Goal: Task Accomplishment & Management: Complete application form

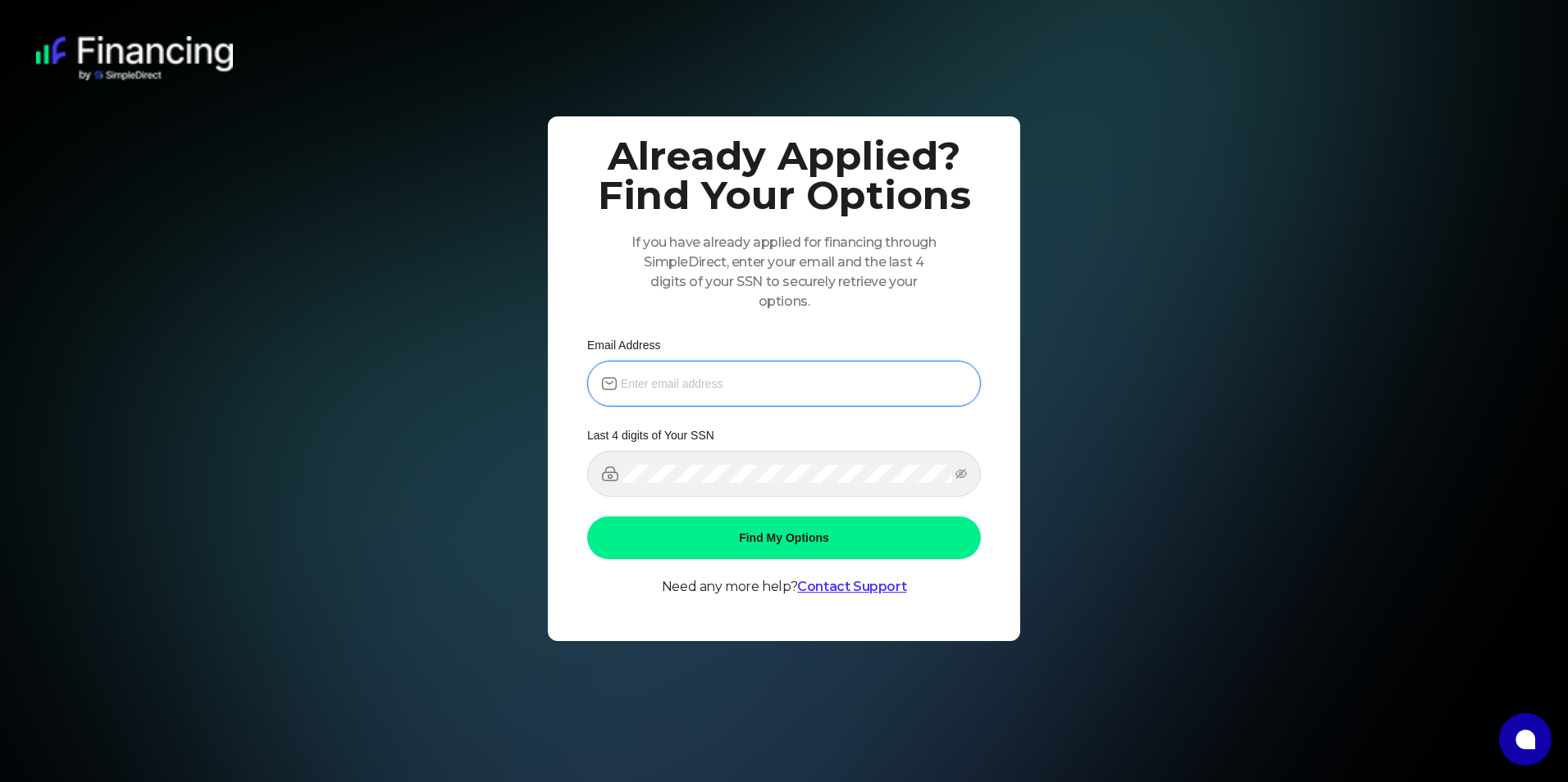
click at [749, 388] on input "email" at bounding box center [794, 384] width 346 height 18
type input "[EMAIL_ADDRESS][DOMAIN_NAME]"
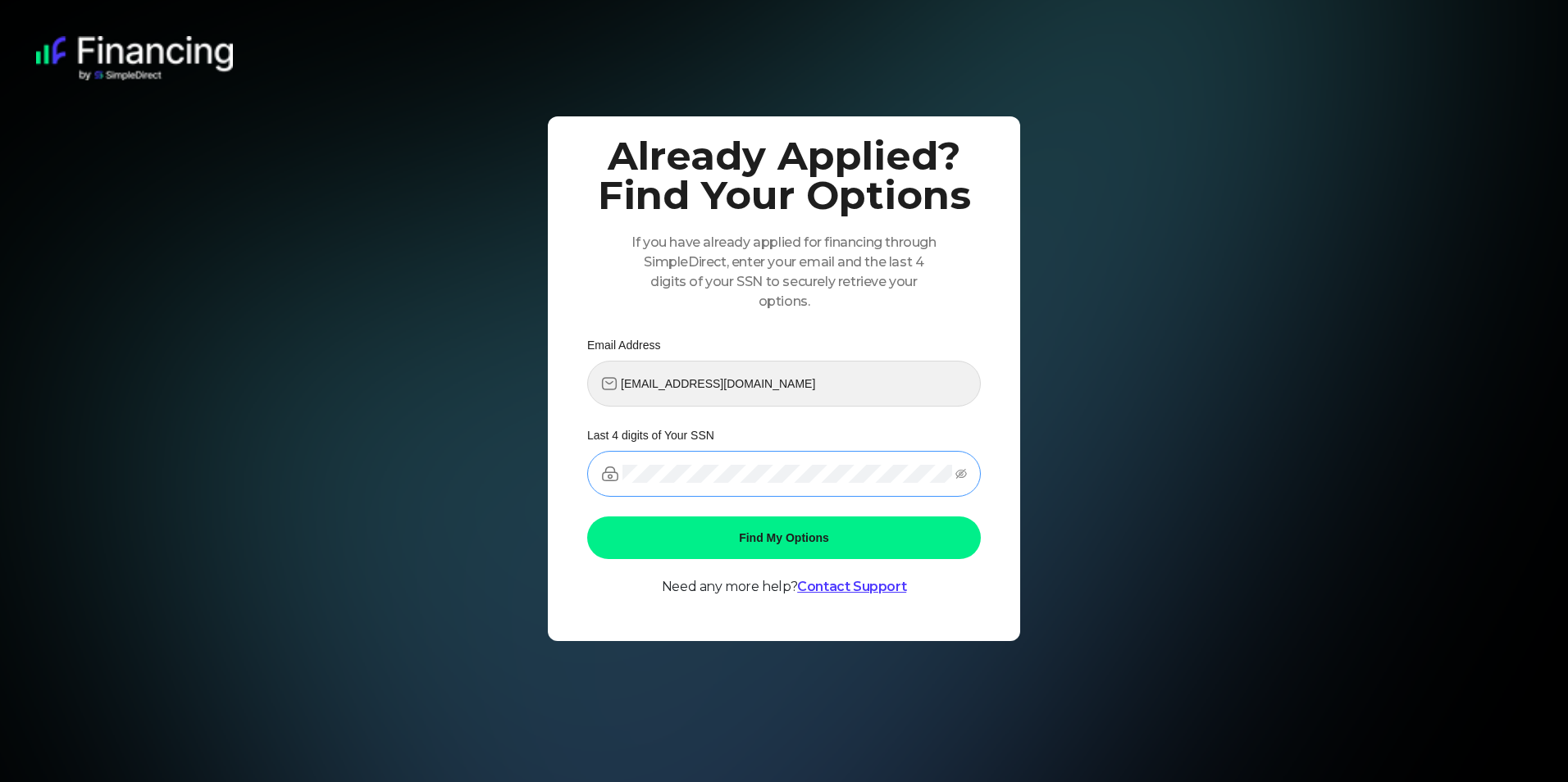
click at [712, 483] on span at bounding box center [783, 474] width 393 height 46
click at [587, 517] on button "Find My Options" at bounding box center [783, 538] width 393 height 43
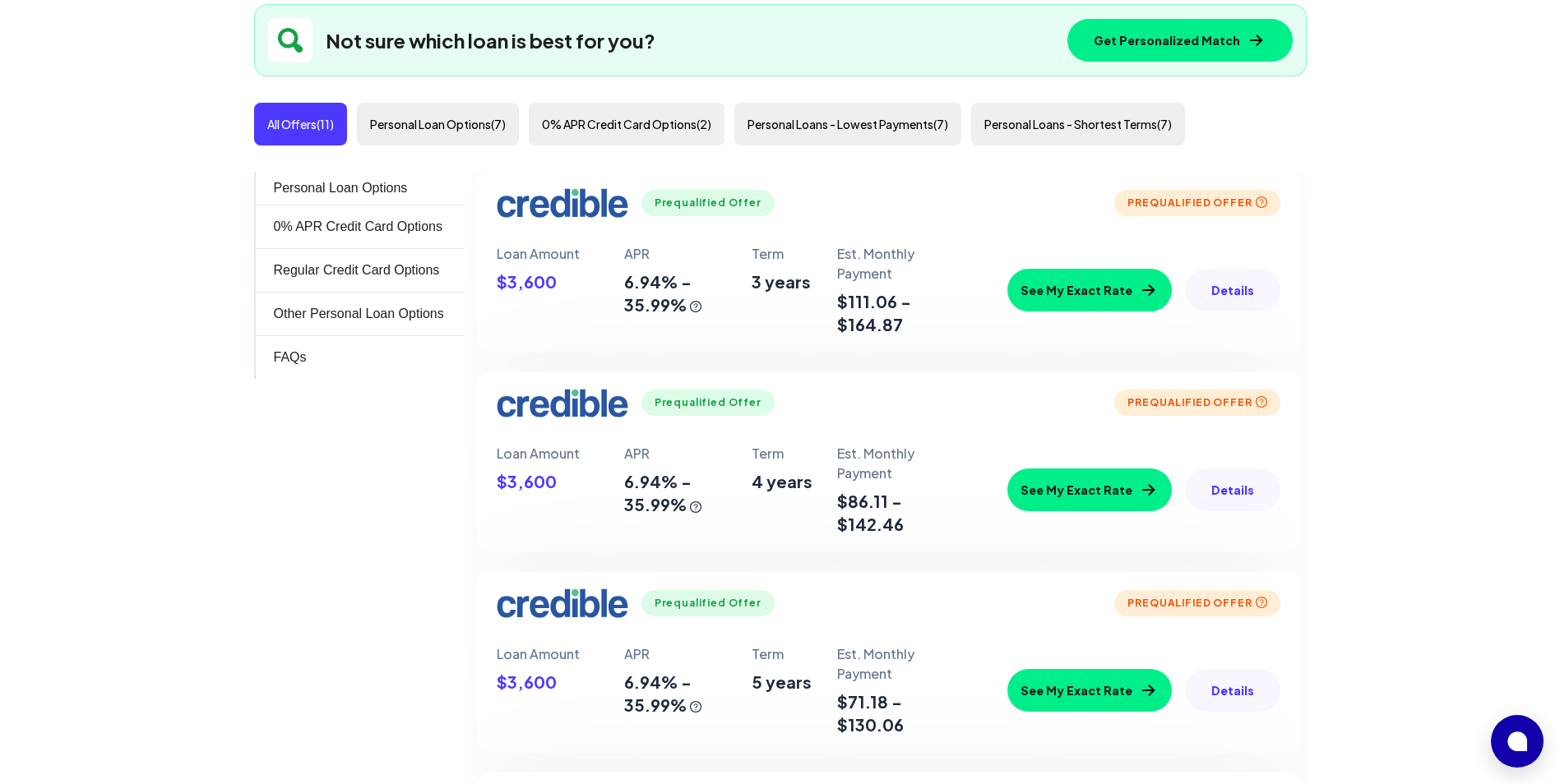
scroll to position [658, 0]
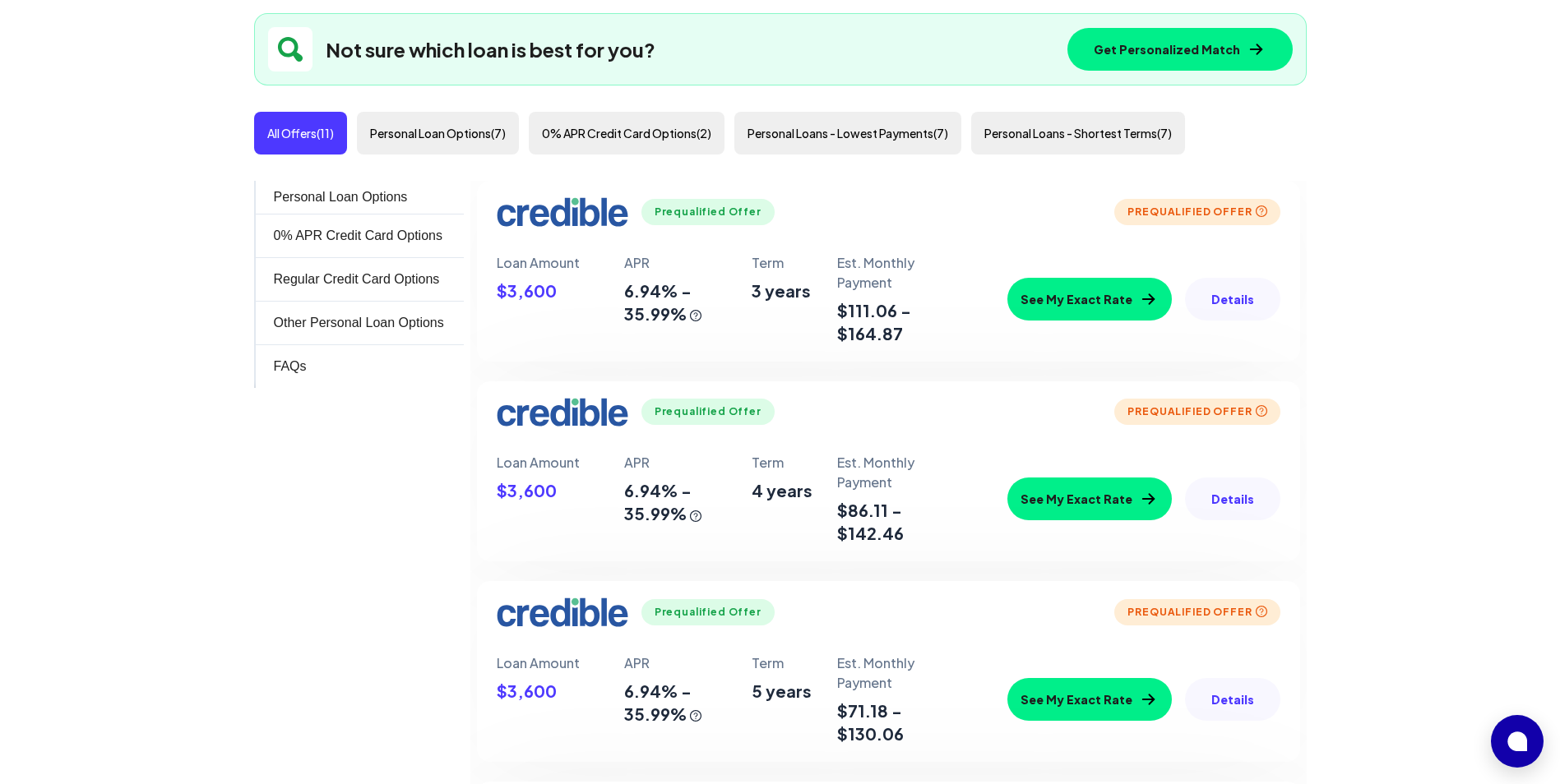
click at [1112, 306] on button "See My Exact Rate" at bounding box center [1089, 299] width 164 height 43
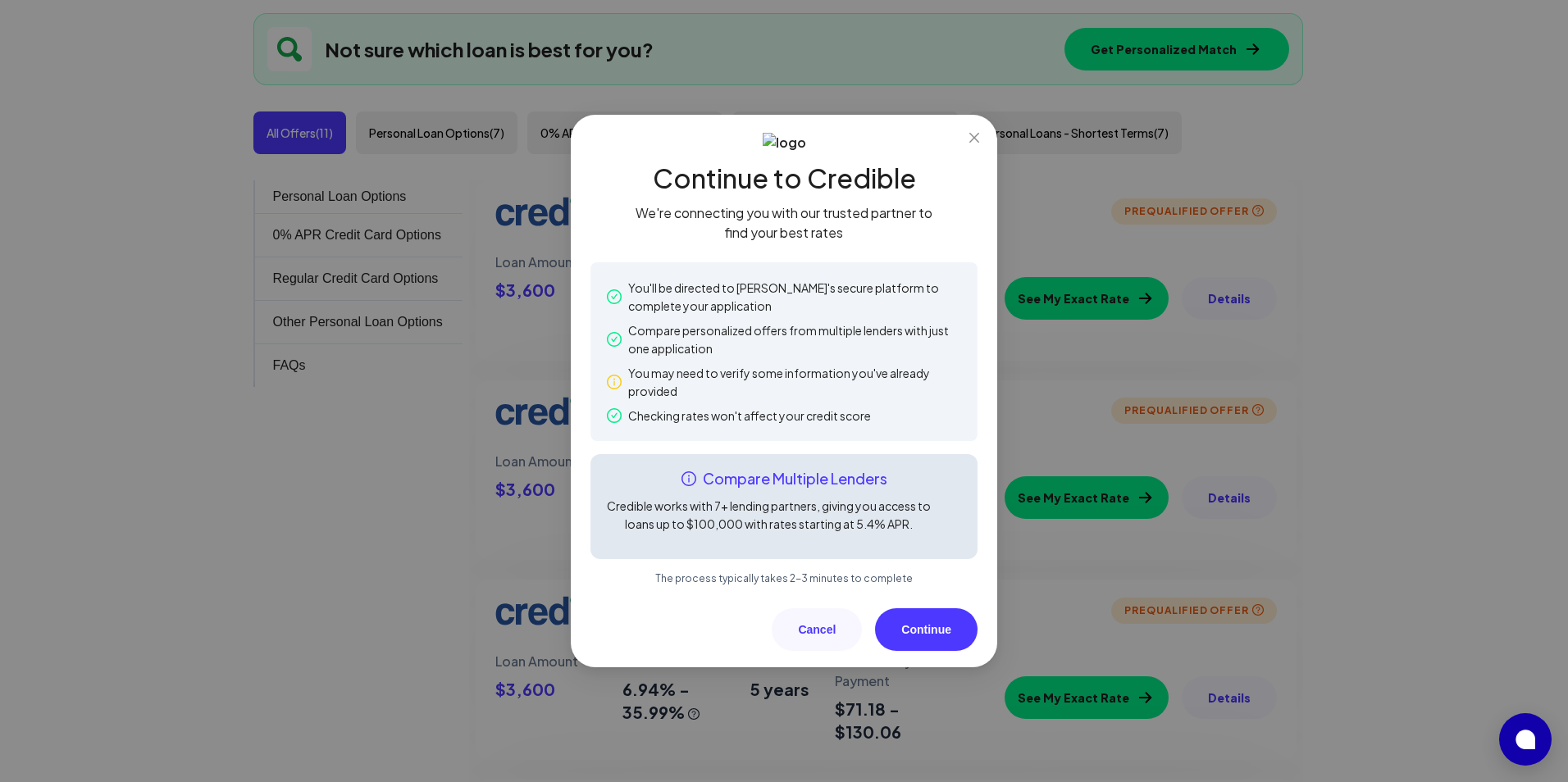
click at [931, 631] on button "Continue" at bounding box center [926, 630] width 102 height 43
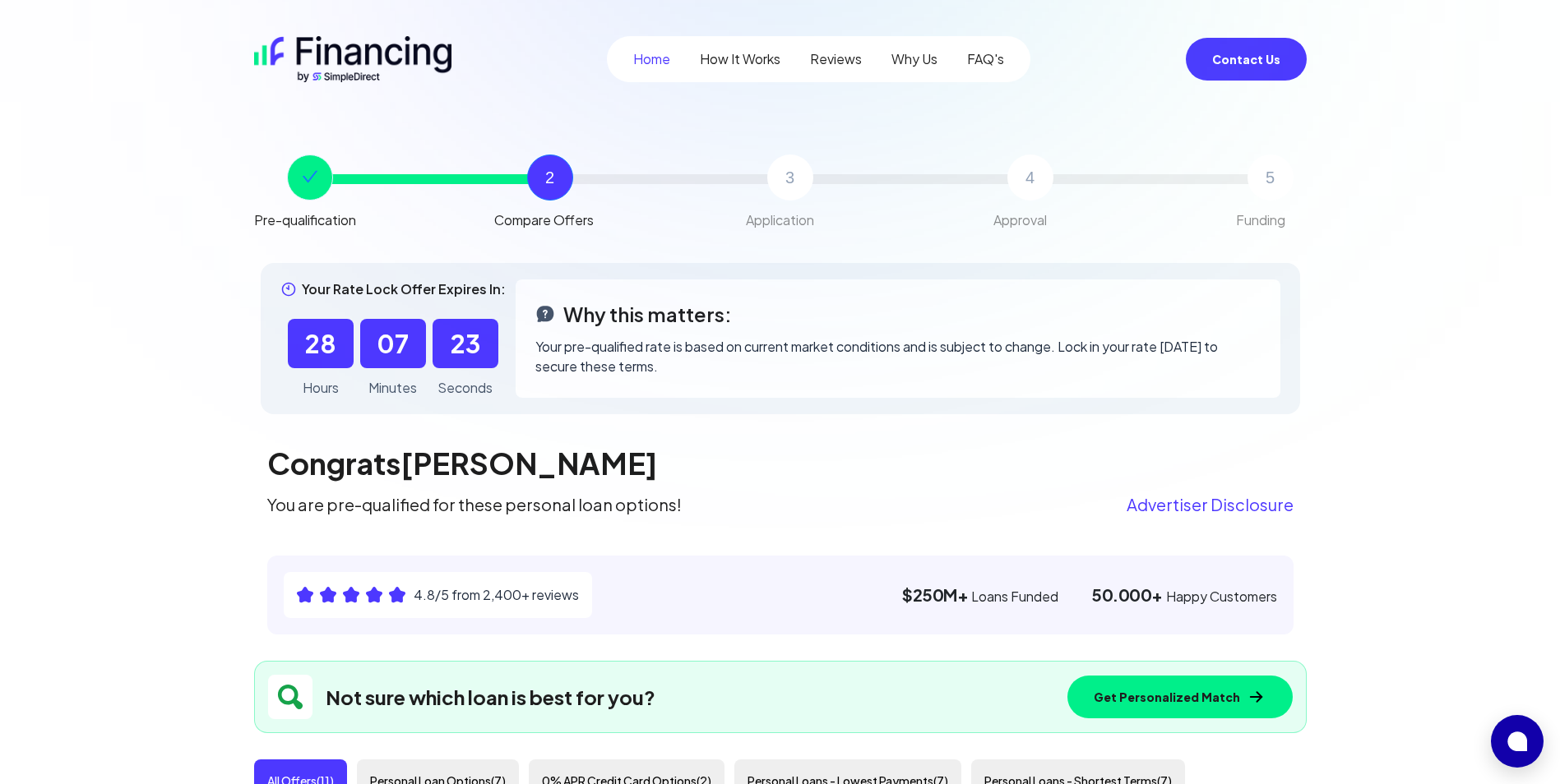
scroll to position [0, 0]
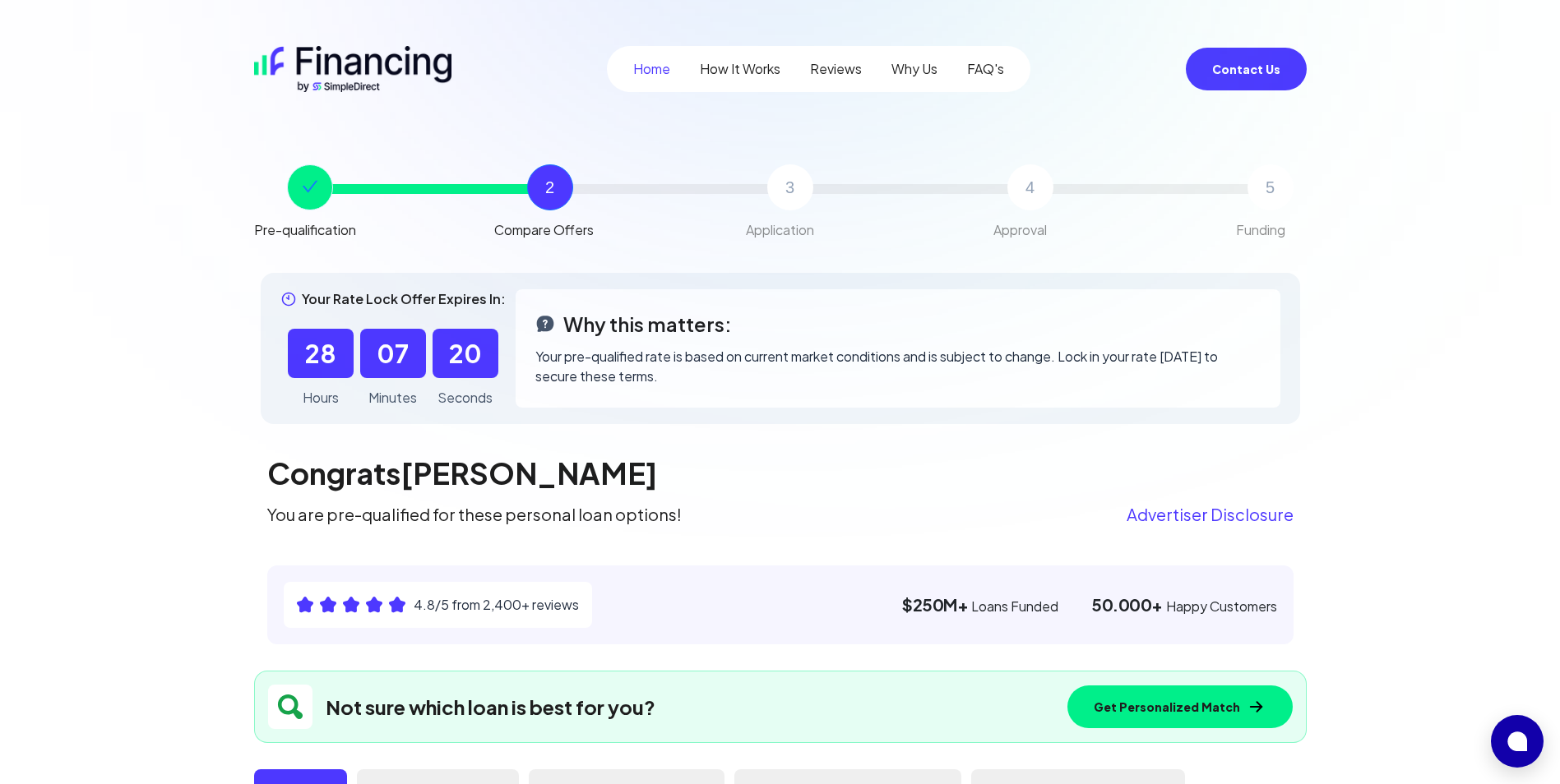
click at [773, 73] on link "How It Works" at bounding box center [740, 68] width 81 height 19
click at [743, 68] on link "How It Works" at bounding box center [740, 68] width 81 height 19
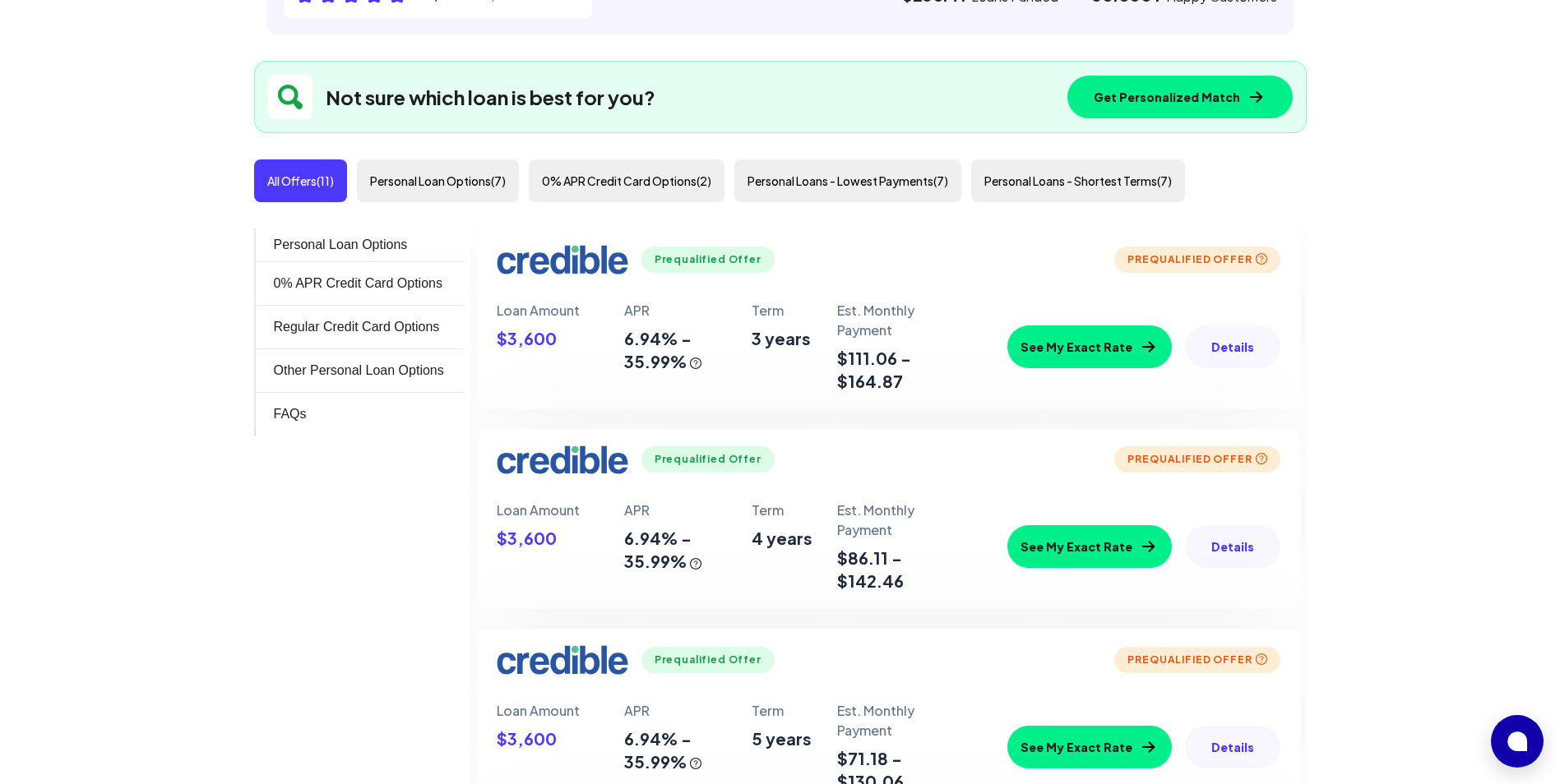
scroll to position [576, 0]
